Goal: Task Accomplishment & Management: Manage account settings

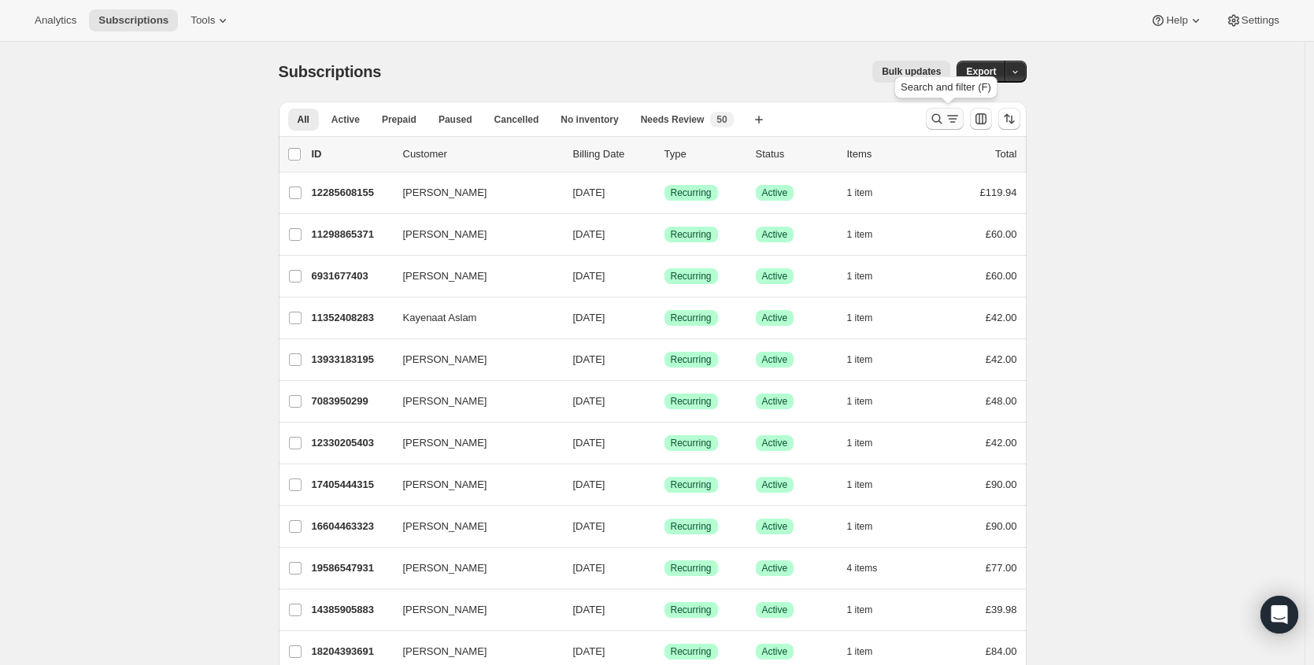
click at [939, 121] on icon "Search and filter results" at bounding box center [937, 119] width 16 height 16
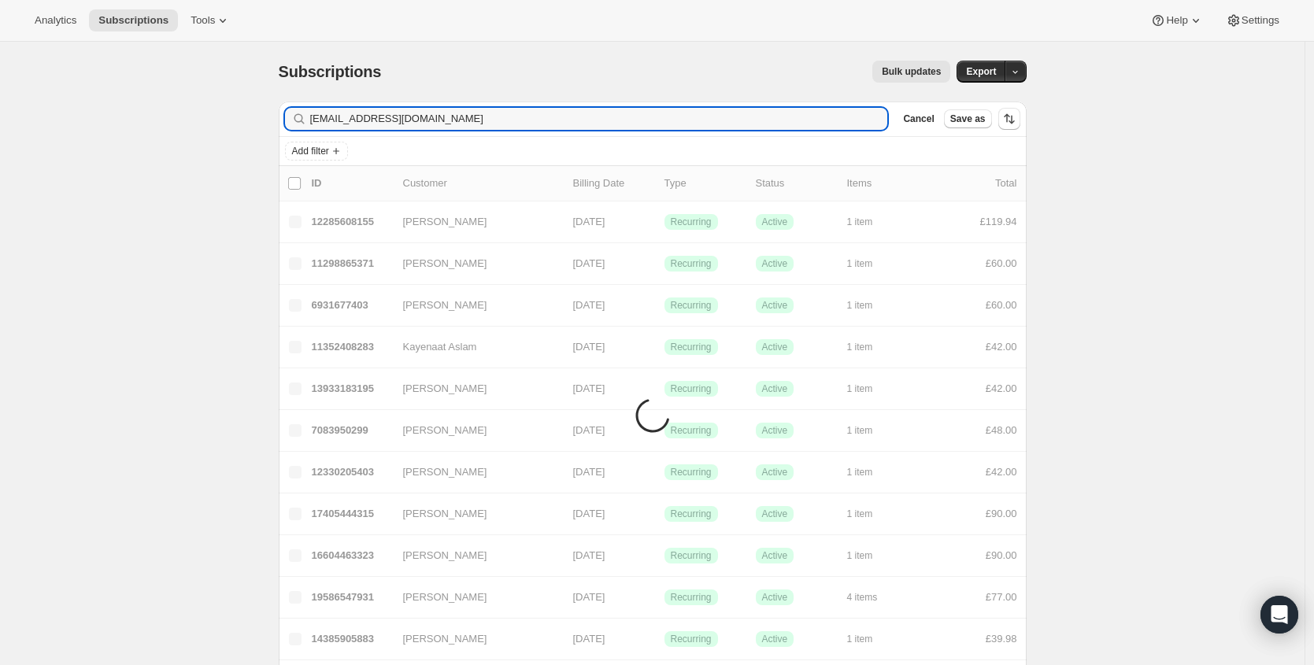
type input "[EMAIL_ADDRESS][DOMAIN_NAME]"
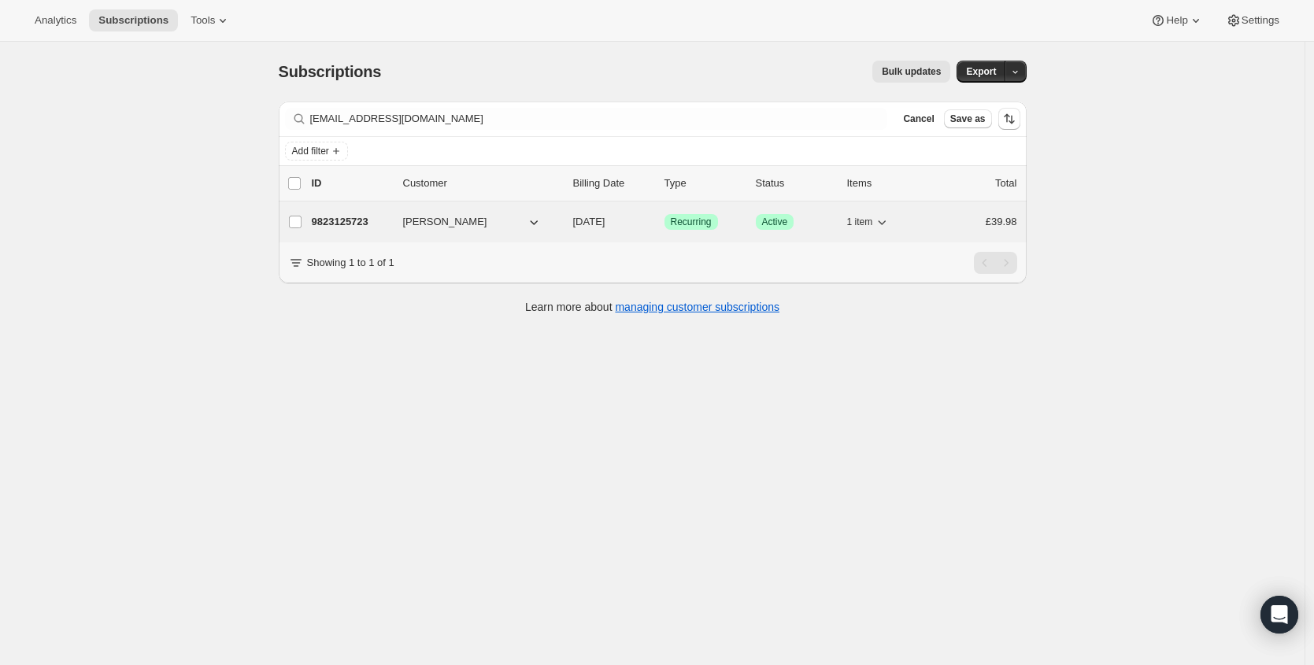
click at [376, 228] on p "9823125723" at bounding box center [351, 222] width 79 height 16
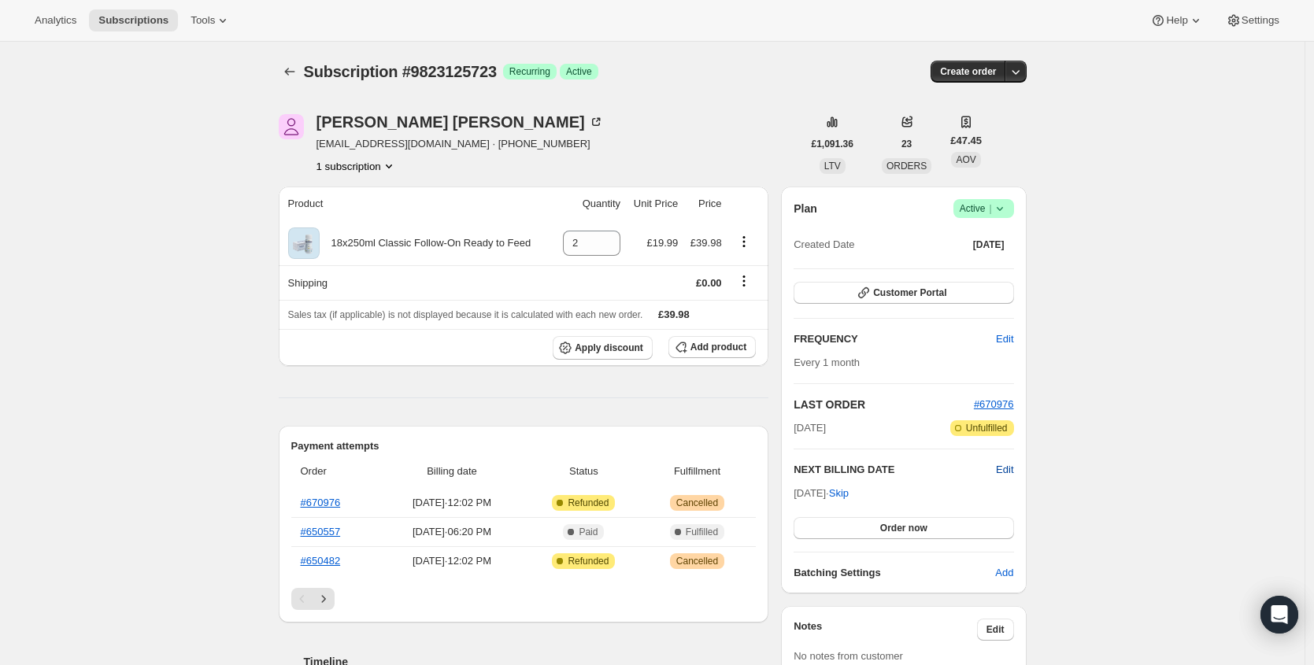
click at [1009, 469] on span "Edit" at bounding box center [1004, 470] width 17 height 16
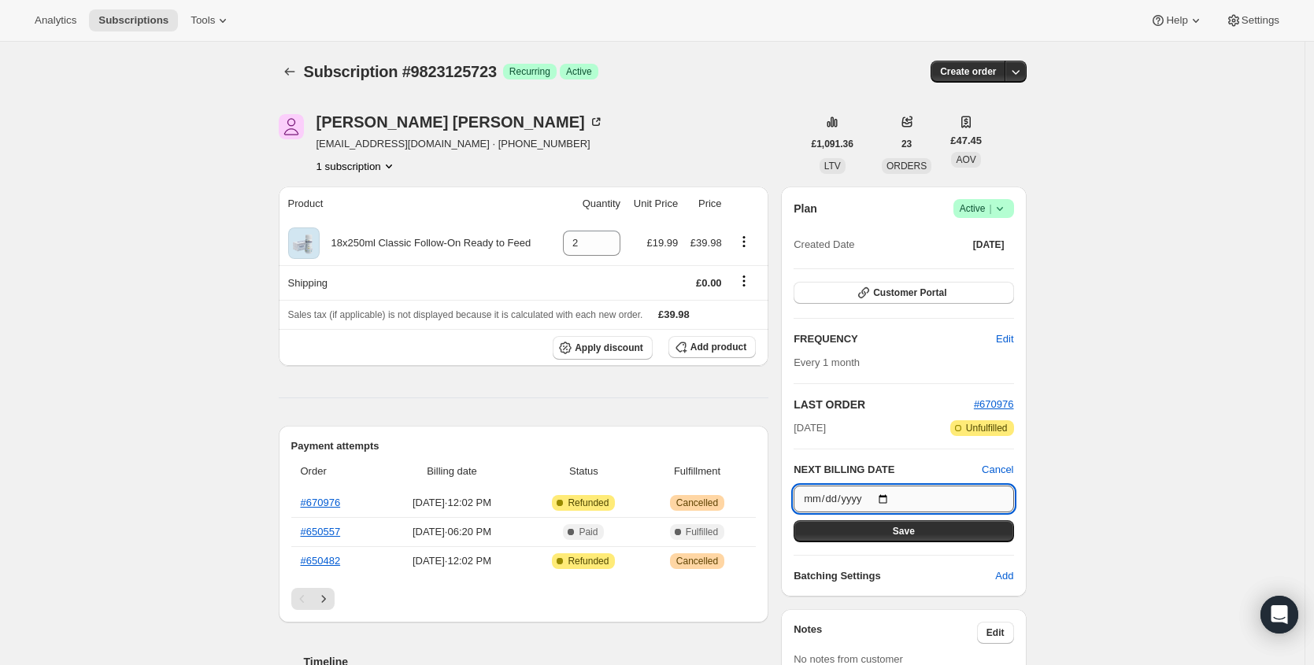
click at [891, 500] on input "[DATE]" at bounding box center [904, 499] width 220 height 27
type input "[DATE]"
click at [946, 531] on button "Save" at bounding box center [904, 531] width 220 height 22
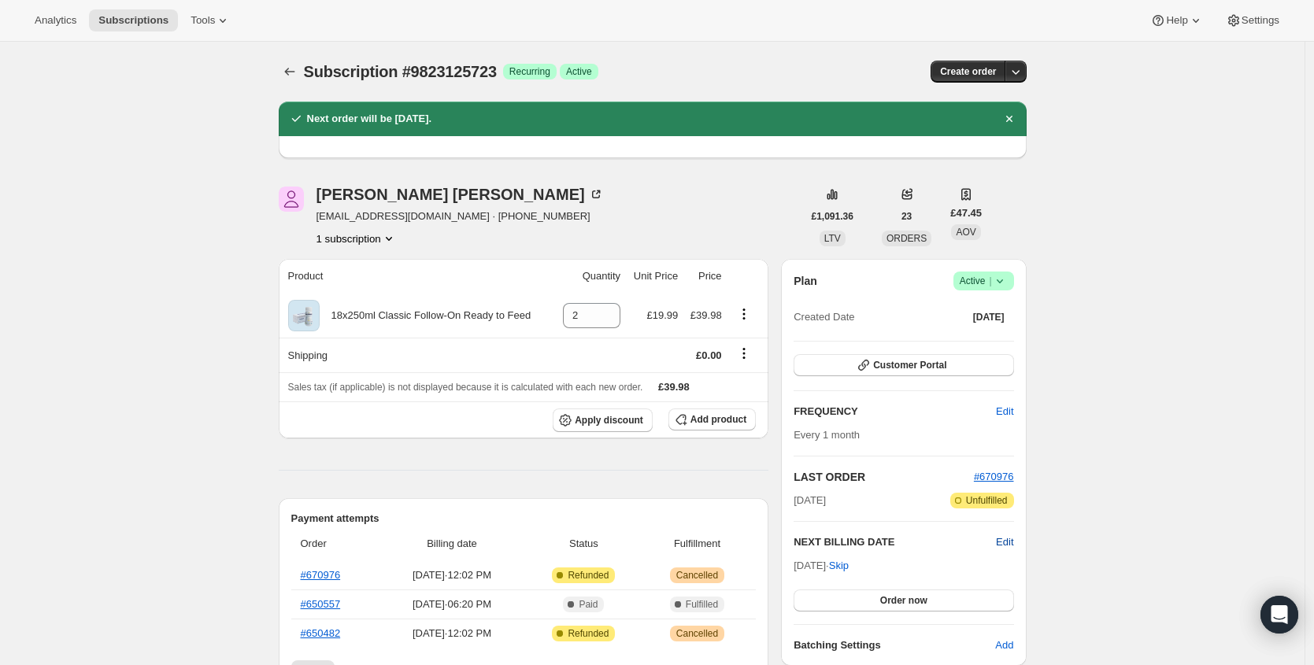
click at [1011, 544] on span "Edit" at bounding box center [1004, 543] width 17 height 16
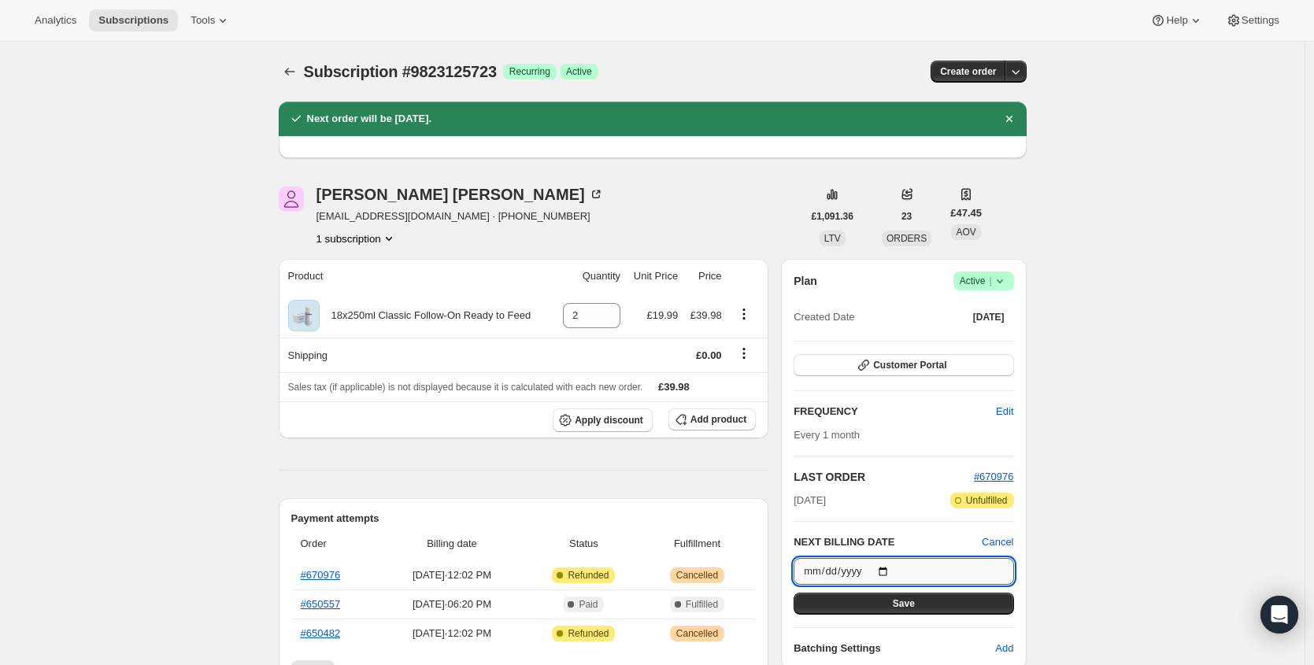
click at [889, 568] on input "[DATE]" at bounding box center [904, 571] width 220 height 27
type input "[DATE]"
click at [931, 606] on button "Save" at bounding box center [904, 604] width 220 height 22
